Goal: Task Accomplishment & Management: Use online tool/utility

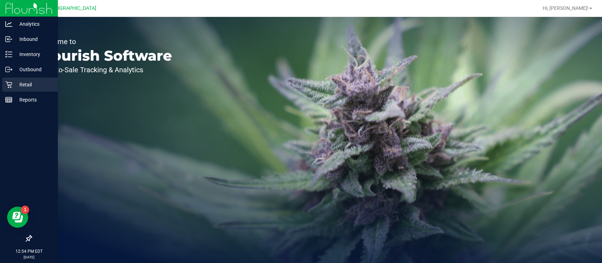
click at [17, 81] on p "Retail" at bounding box center [33, 84] width 42 height 8
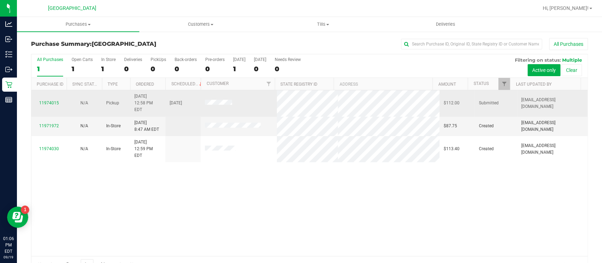
click at [49, 95] on td "11974015" at bounding box center [48, 103] width 35 height 26
click at [49, 101] on link "11974015" at bounding box center [49, 103] width 20 height 5
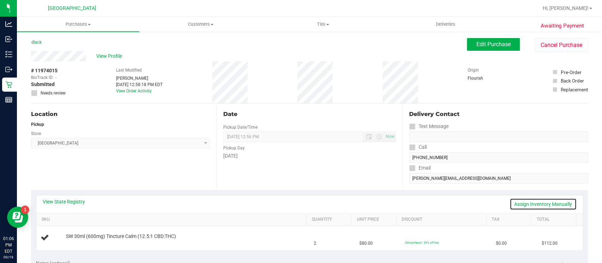
click at [519, 201] on link "Assign Inventory Manually" at bounding box center [543, 204] width 67 height 12
click at [82, 239] on link "Add Package" at bounding box center [78, 241] width 25 height 5
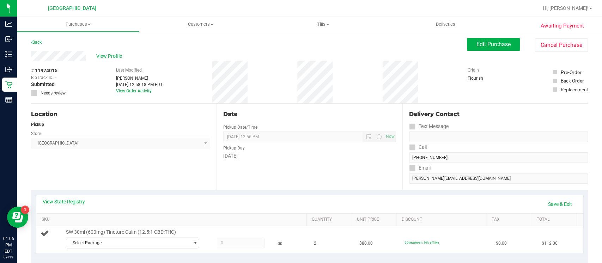
click at [89, 239] on span "Select Package" at bounding box center [127, 243] width 123 height 10
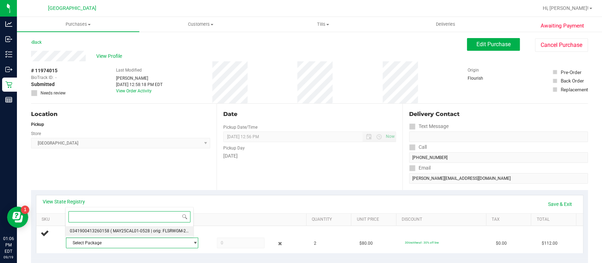
click at [114, 230] on span "( MAY25CAL01-0528 | orig: FLSRWGM-20250603-1755 )" at bounding box center [163, 231] width 106 height 5
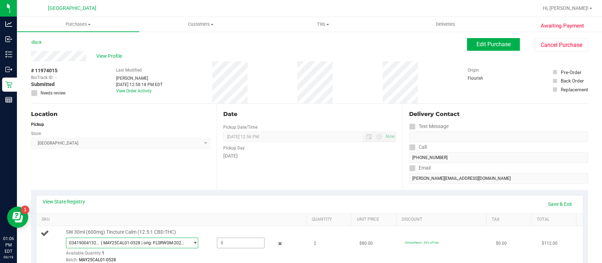
click at [217, 242] on span at bounding box center [241, 243] width 48 height 11
type input "1"
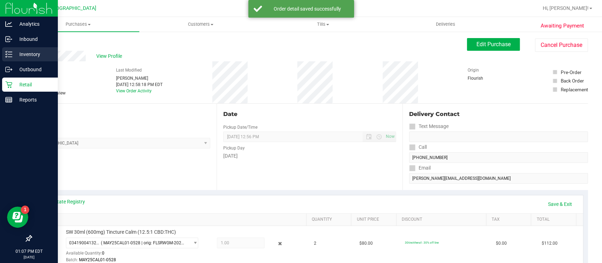
click at [15, 55] on p "Inventory" at bounding box center [33, 54] width 42 height 8
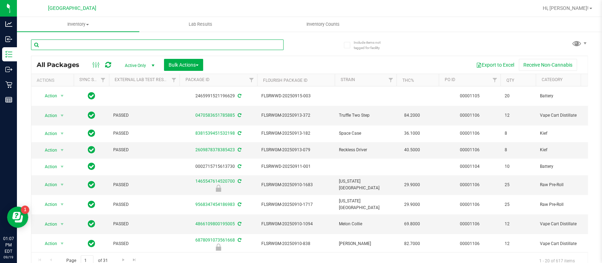
click at [133, 44] on input "text" at bounding box center [157, 45] width 253 height 11
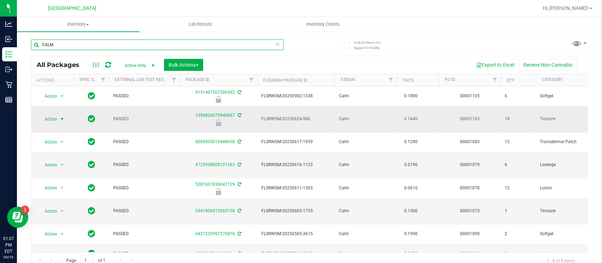
type input "CALM"
click at [62, 117] on span "select" at bounding box center [62, 119] width 6 height 6
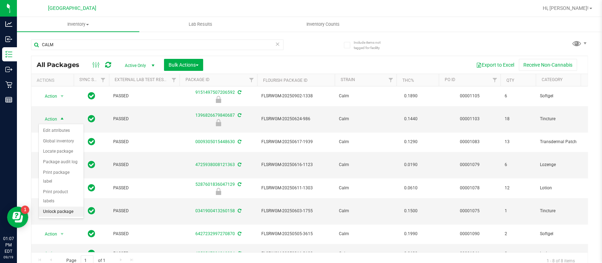
click at [53, 207] on li "Unlock package" at bounding box center [61, 212] width 45 height 11
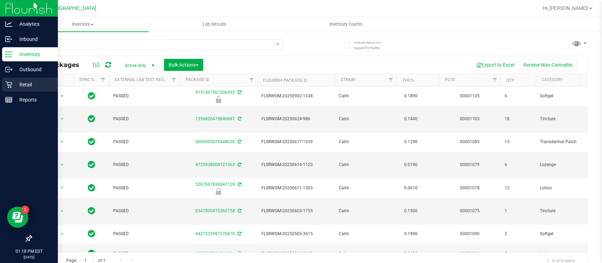
click at [10, 85] on icon at bounding box center [8, 85] width 7 height 7
